Goal: Transaction & Acquisition: Purchase product/service

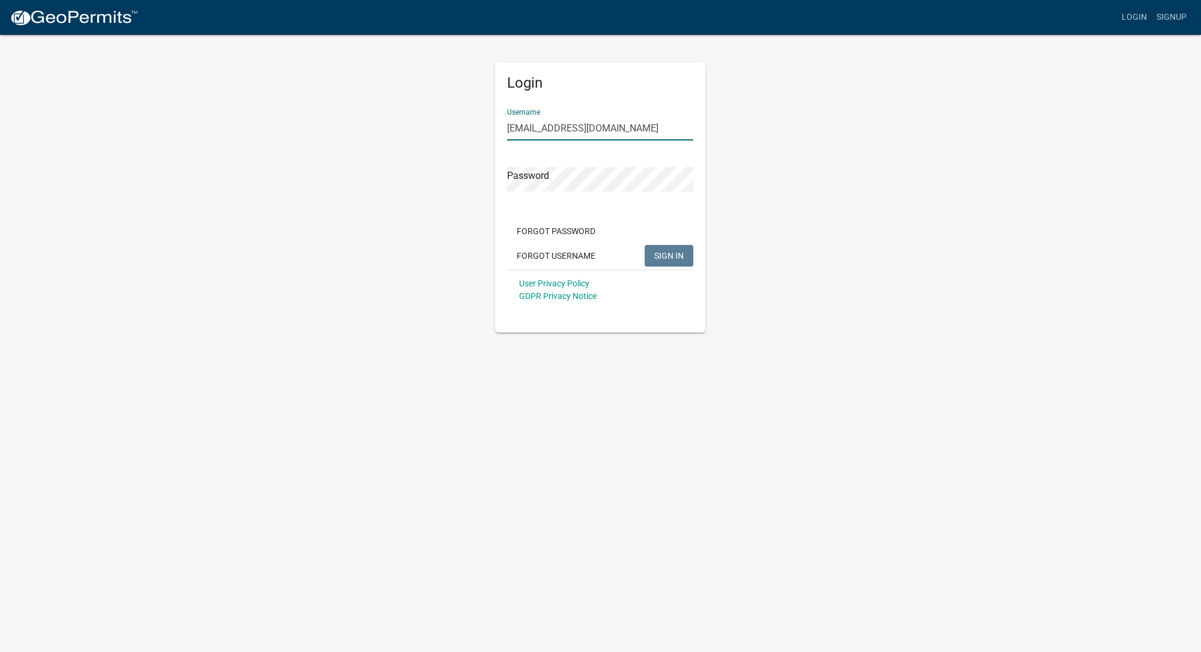
type input "mastllc@icloud.com"
click at [680, 256] on span "SIGN IN" at bounding box center [668, 255] width 29 height 10
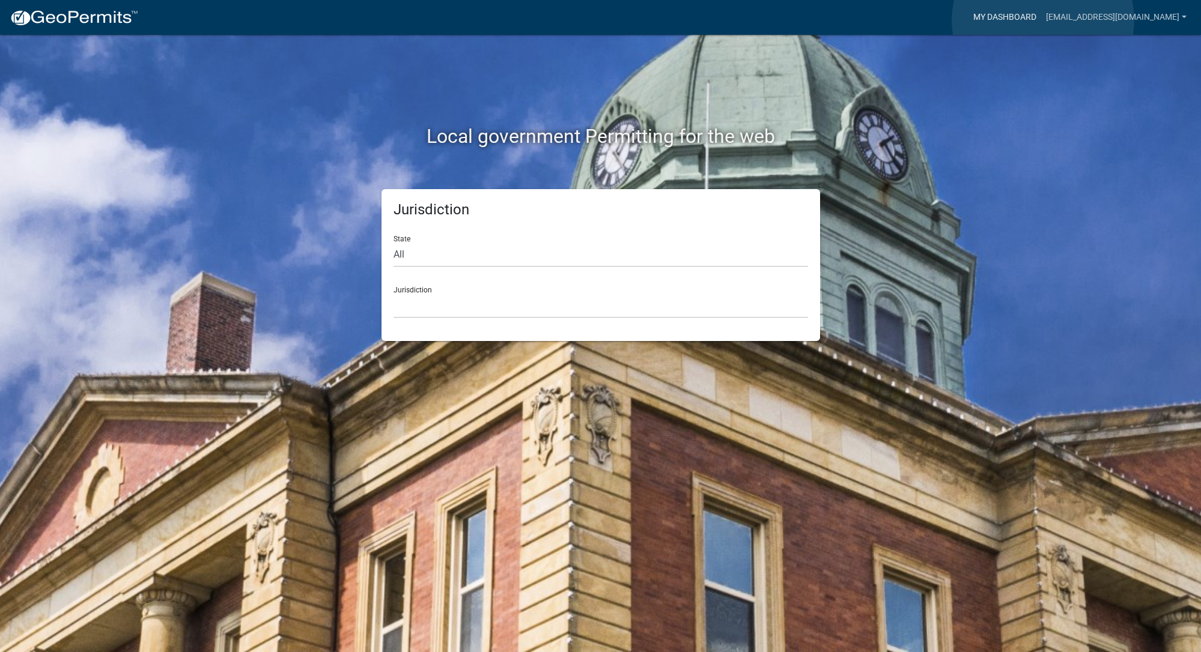
click at [1041, 20] on link "My Dashboard" at bounding box center [1004, 17] width 73 height 23
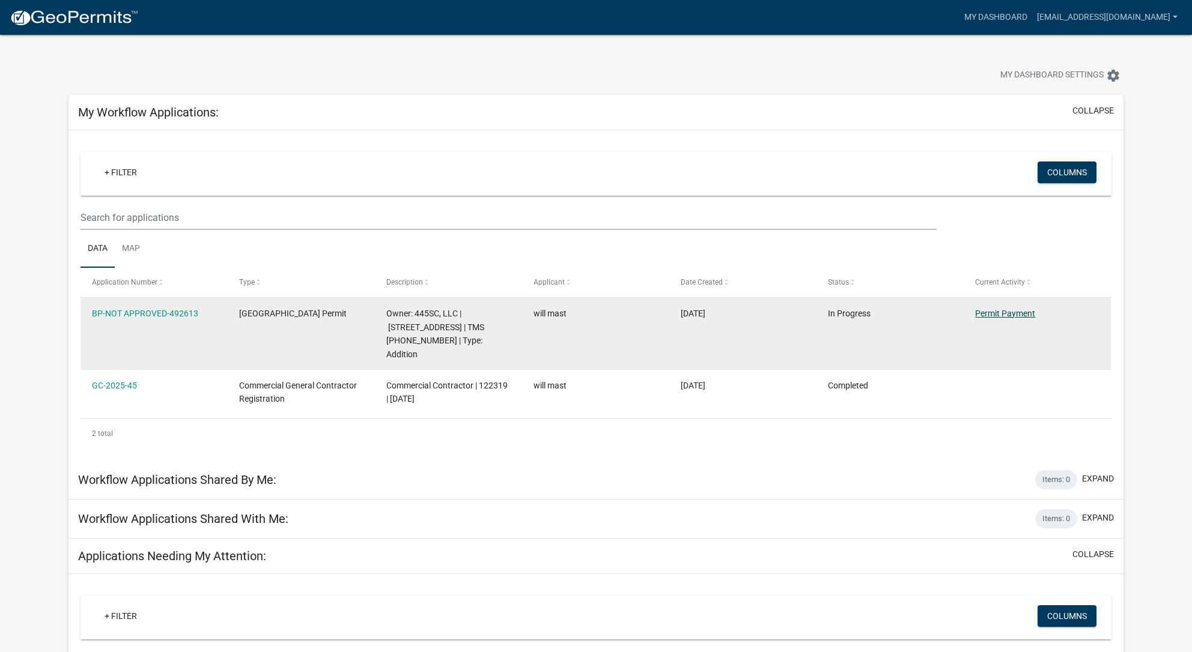
click at [1007, 315] on link "Permit Payment" at bounding box center [1005, 314] width 60 height 10
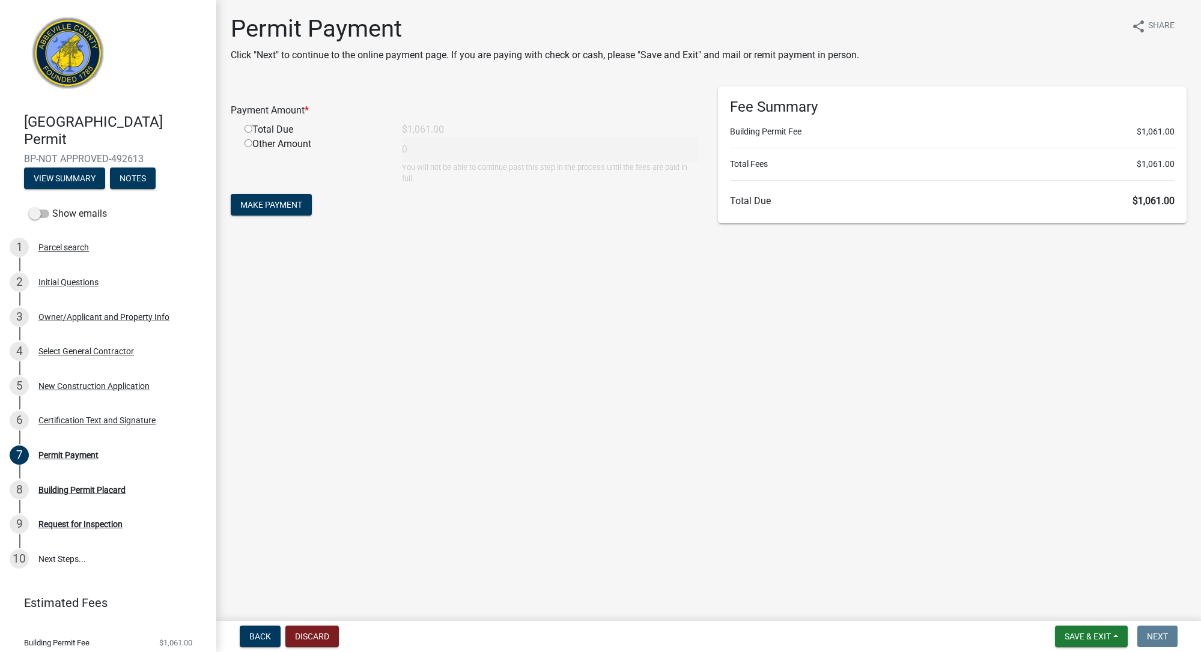
click at [248, 132] on input "radio" at bounding box center [248, 129] width 8 height 8
radio input "true"
type input "1061"
click at [259, 205] on span "Make Payment" at bounding box center [271, 205] width 62 height 10
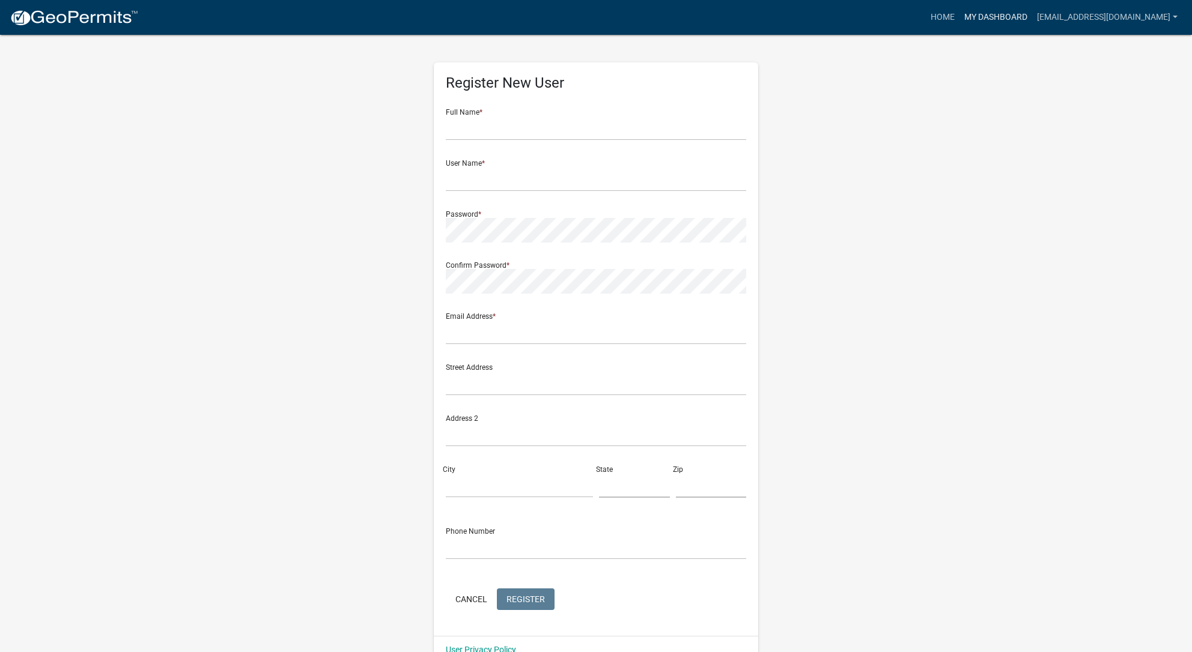
click at [1015, 16] on link "My Dashboard" at bounding box center [995, 17] width 73 height 23
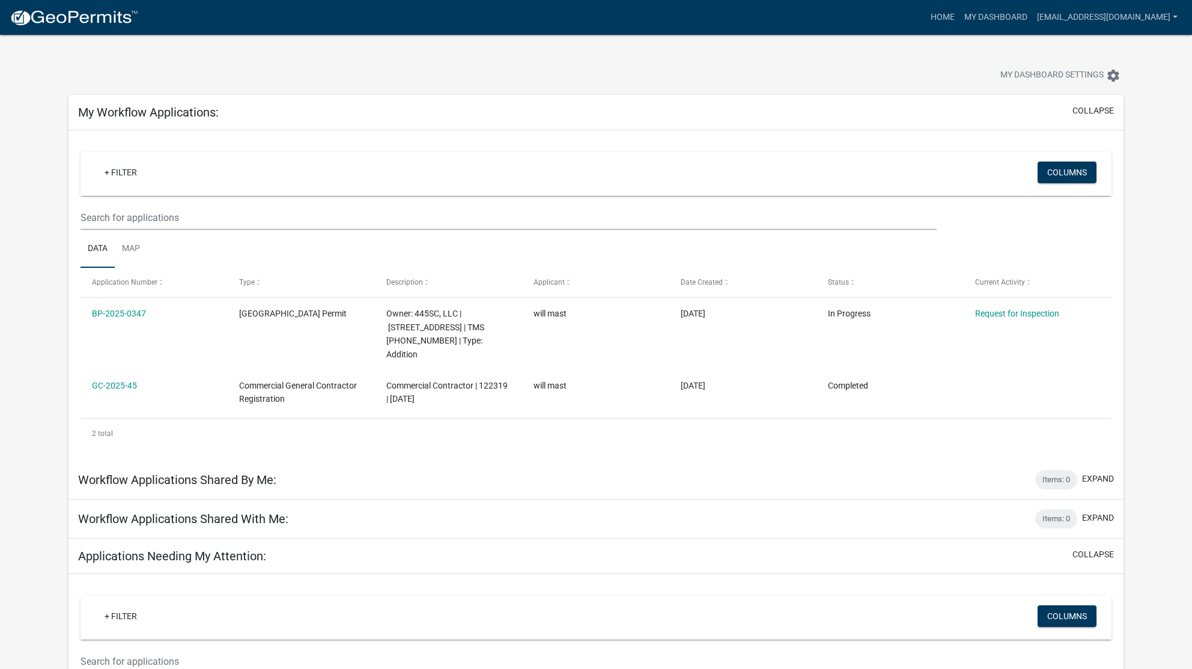
click at [111, 381] on link "GC-2025-45" at bounding box center [114, 386] width 45 height 10
